Goal: Check status: Check status

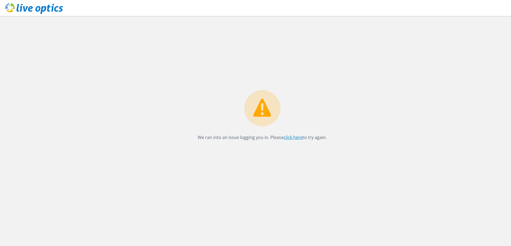
click at [291, 136] on link "click here" at bounding box center [293, 137] width 19 height 6
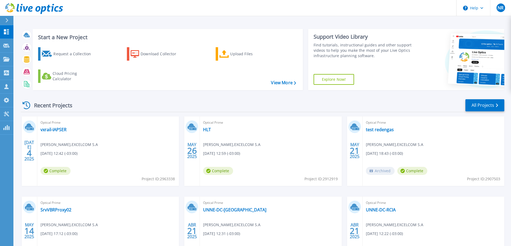
click at [103, 136] on div "Optical Prime vxrail-IAPSER Nicolas Regenhardt , EXCELCOM S.A 07/04/2025, 12:42…" at bounding box center [108, 151] width 142 height 70
click at [67, 154] on span "[DATE] 12:42 (-03:00)" at bounding box center [59, 154] width 37 height 6
click at [50, 130] on link "vxrail-IAPSER" at bounding box center [54, 129] width 26 height 5
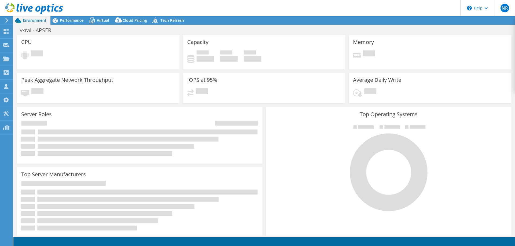
select select "USD"
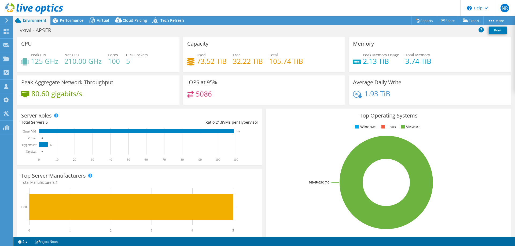
click at [413, 58] on h4 "3.74 TiB" at bounding box center [418, 61] width 26 height 6
click at [479, 29] on icon at bounding box center [481, 29] width 5 height 5
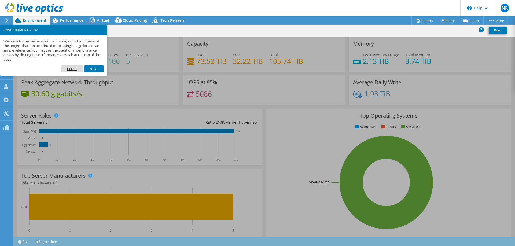
click at [73, 69] on link "Close" at bounding box center [72, 68] width 22 height 7
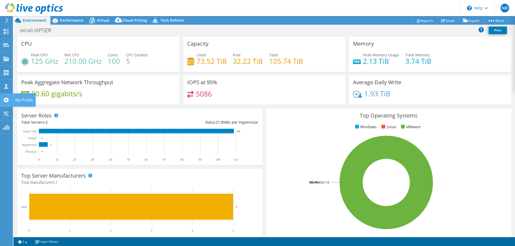
click at [6, 99] on icon at bounding box center [6, 99] width 6 height 5
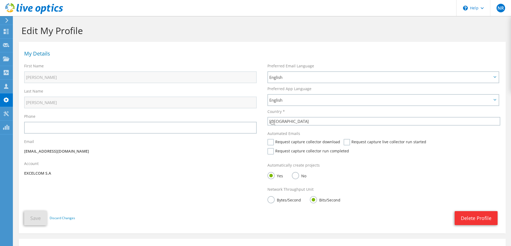
select select "10"
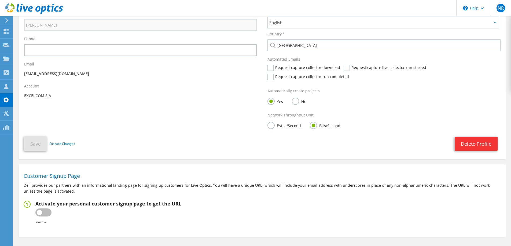
scroll to position [47, 0]
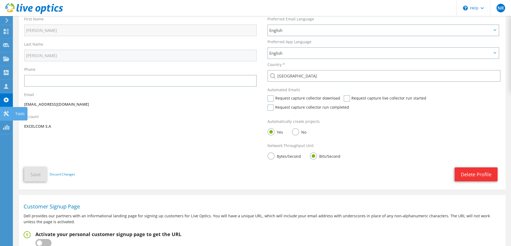
click at [5, 114] on icon at bounding box center [6, 113] width 6 height 5
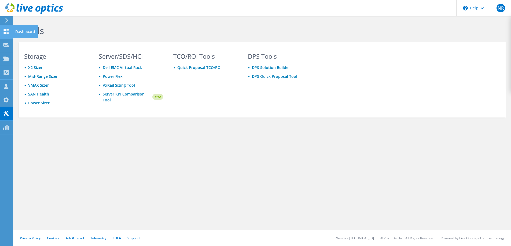
click at [5, 32] on use at bounding box center [6, 31] width 5 height 5
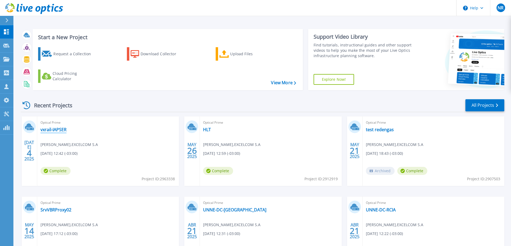
click at [56, 128] on link "vxrail-IAPSER" at bounding box center [54, 129] width 26 height 5
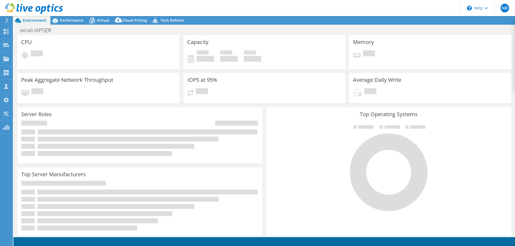
select select "USD"
